Goal: Information Seeking & Learning: Understand process/instructions

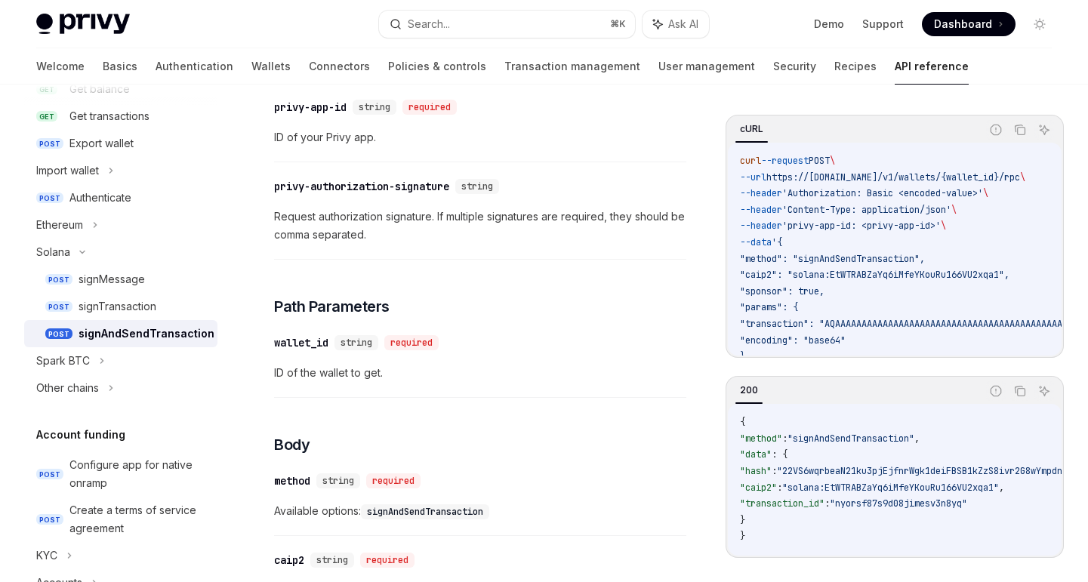
scroll to position [238, 0]
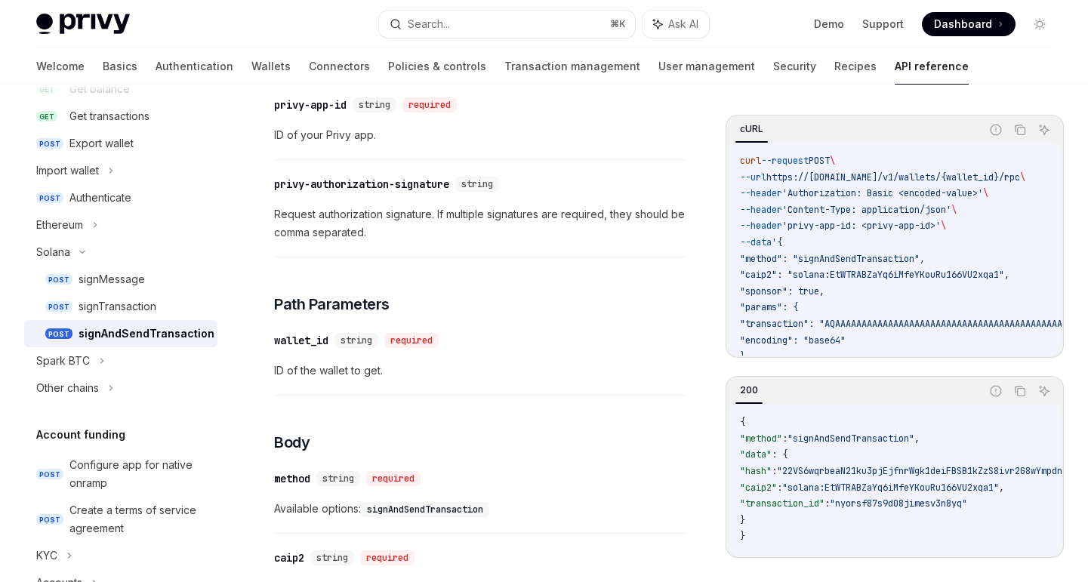
click at [845, 254] on span ""method": "signAndSendTransaction"," at bounding box center [832, 259] width 185 height 12
copy span "signAndSendTransaction"
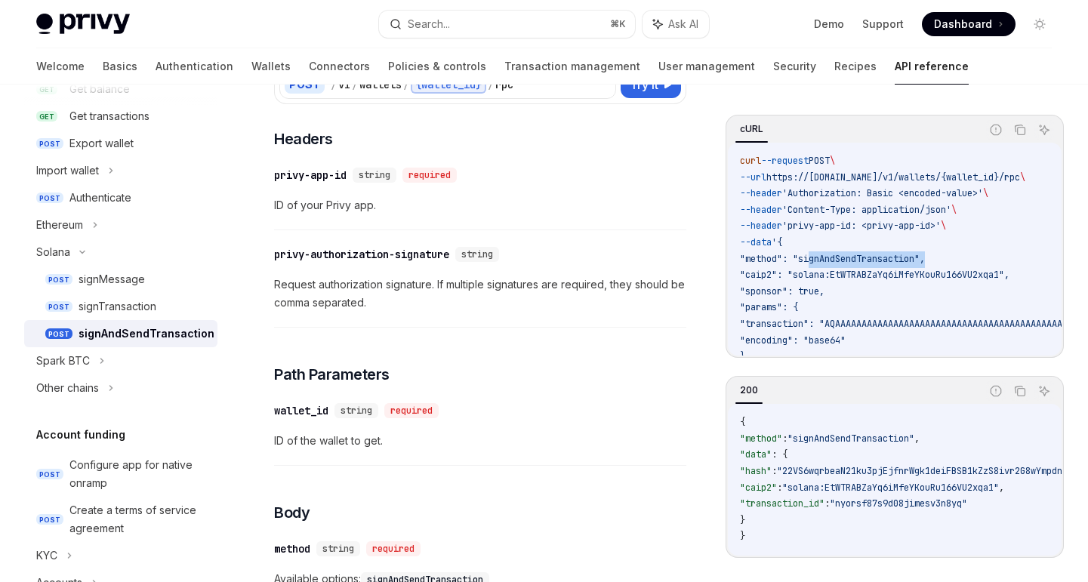
scroll to position [0, 0]
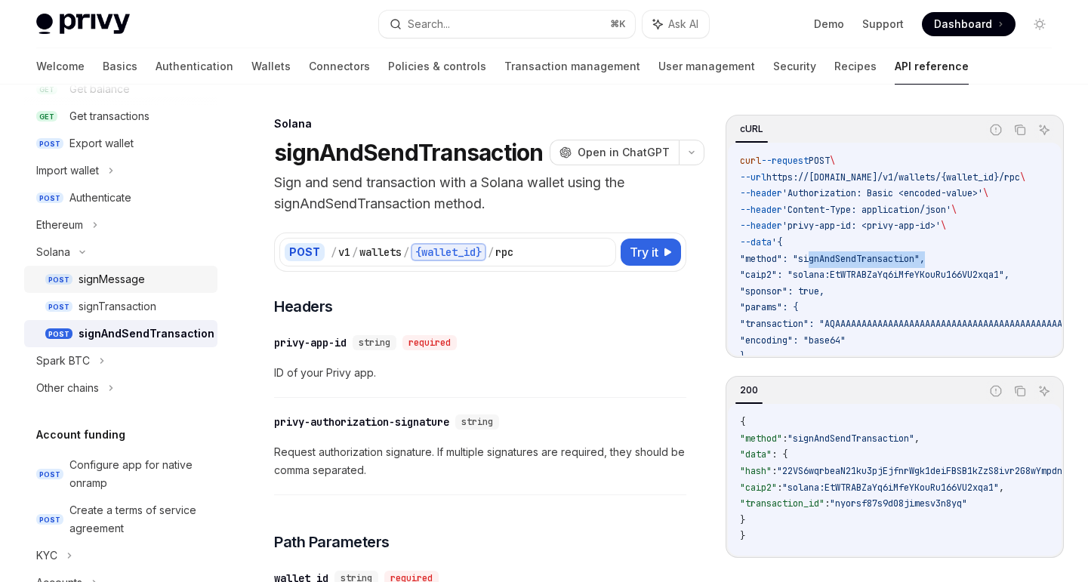
click at [120, 278] on div "signMessage" at bounding box center [111, 279] width 66 height 18
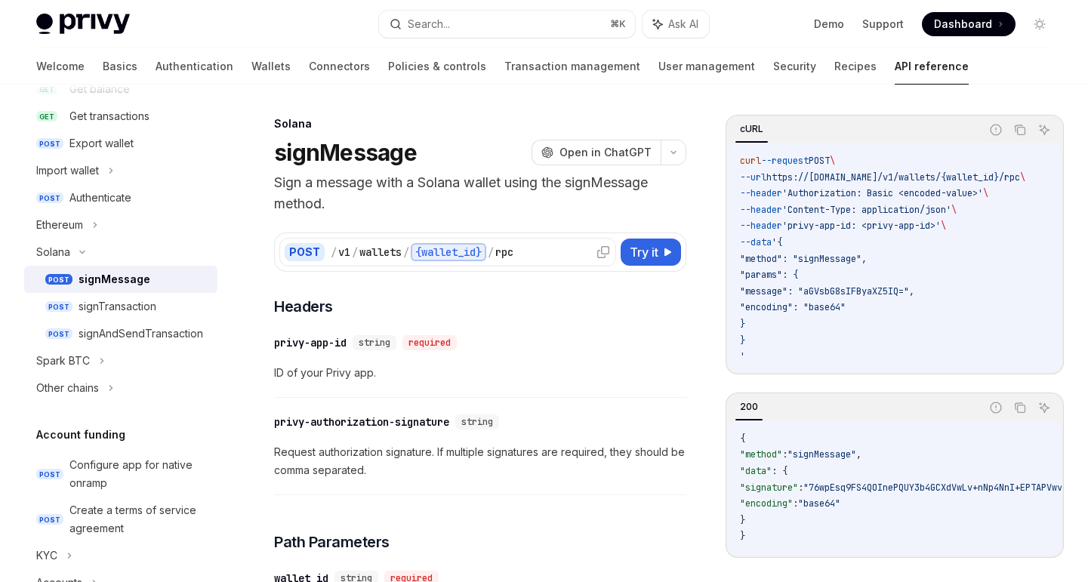
scroll to position [34, 0]
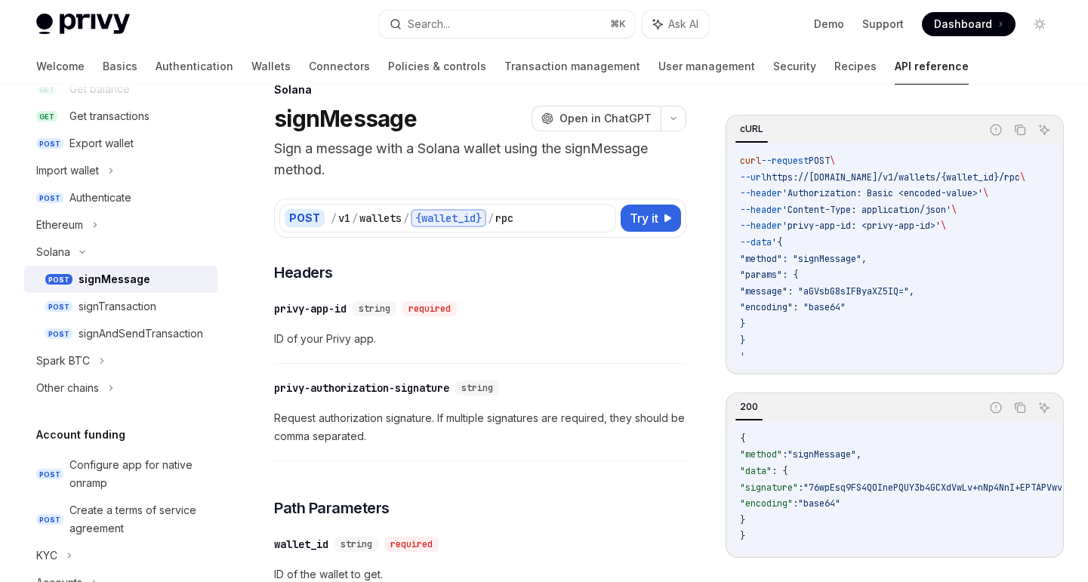
click at [658, 201] on div "POST / v1 / wallets / {wallet_id} / rpc Try it" at bounding box center [480, 217] width 412 height 39
click at [655, 211] on span "Try it" at bounding box center [643, 218] width 29 height 18
type textarea "*"
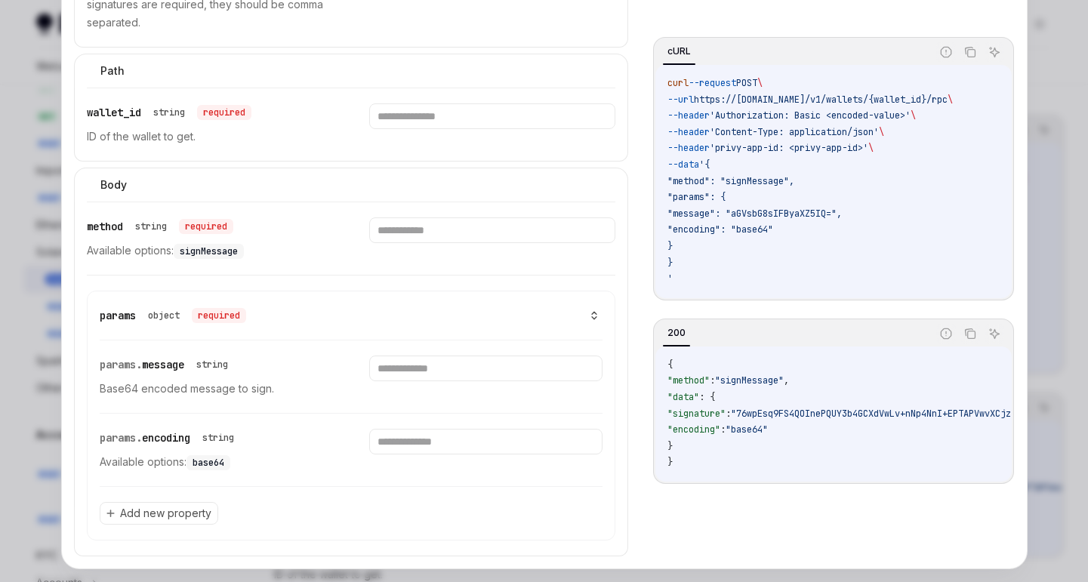
scroll to position [497, 0]
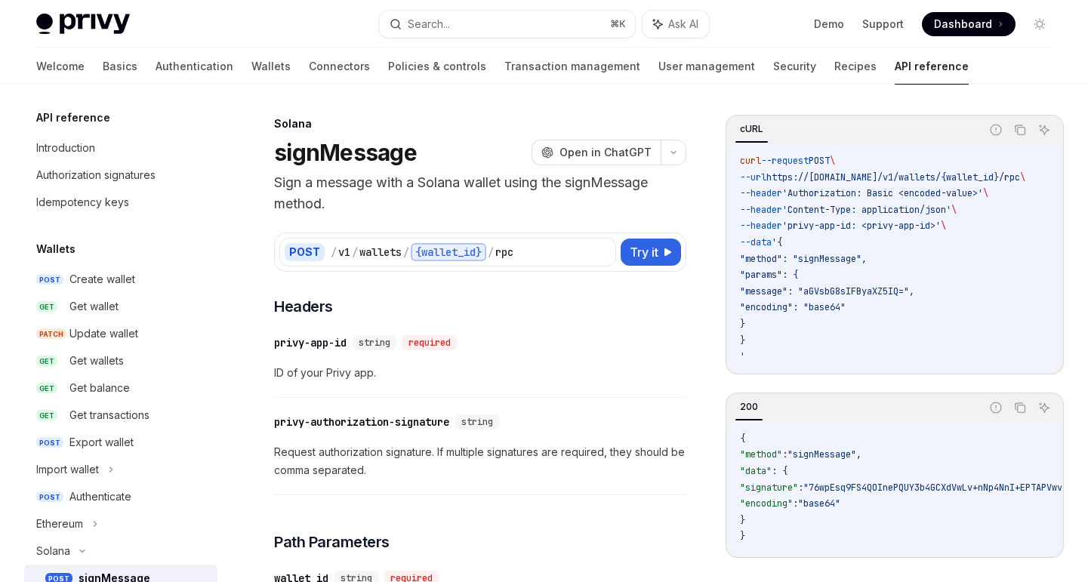
scroll to position [245, 0]
